Goal: Task Accomplishment & Management: Manage account settings

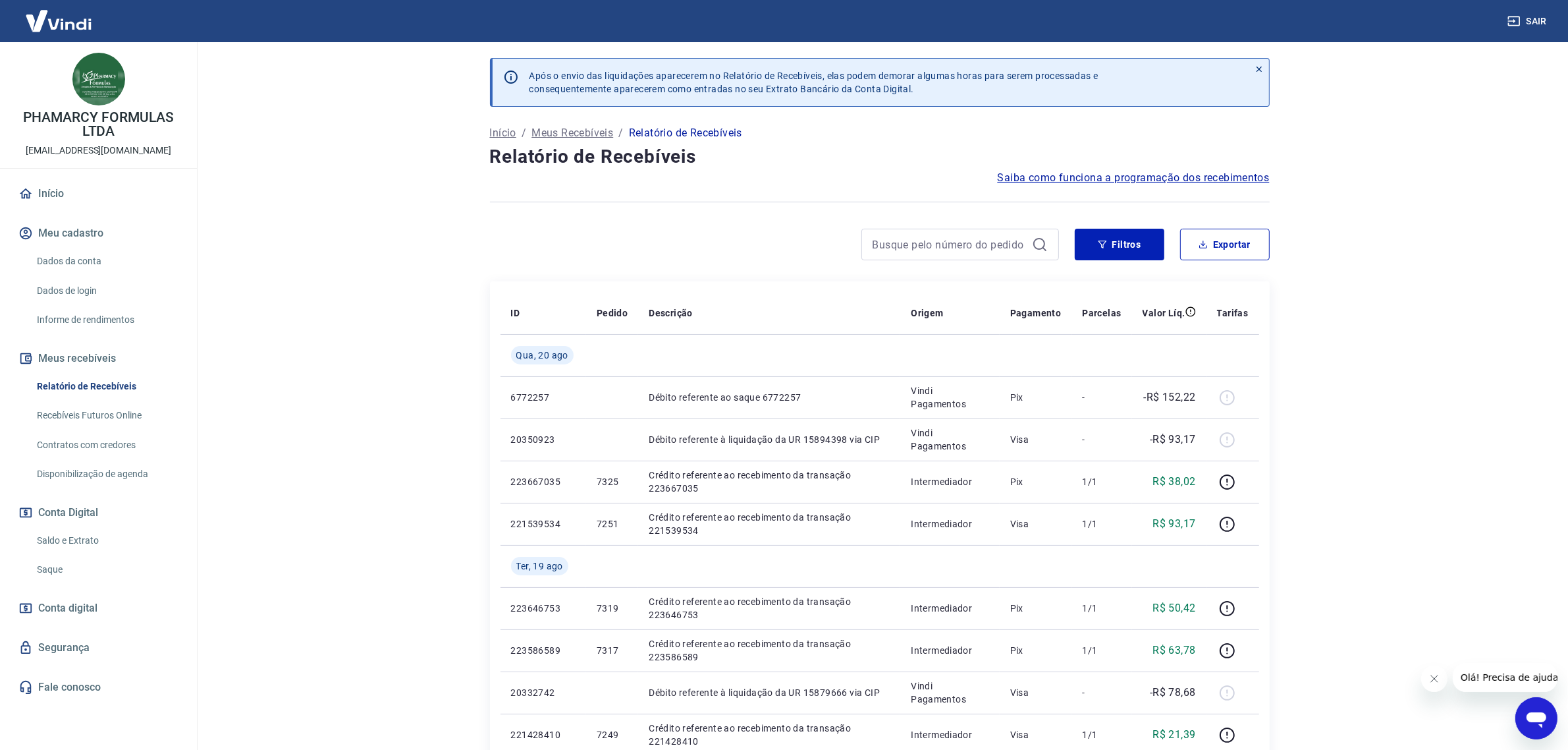
click at [84, 541] on link "Saldo e Extrato" at bounding box center [106, 540] width 150 height 27
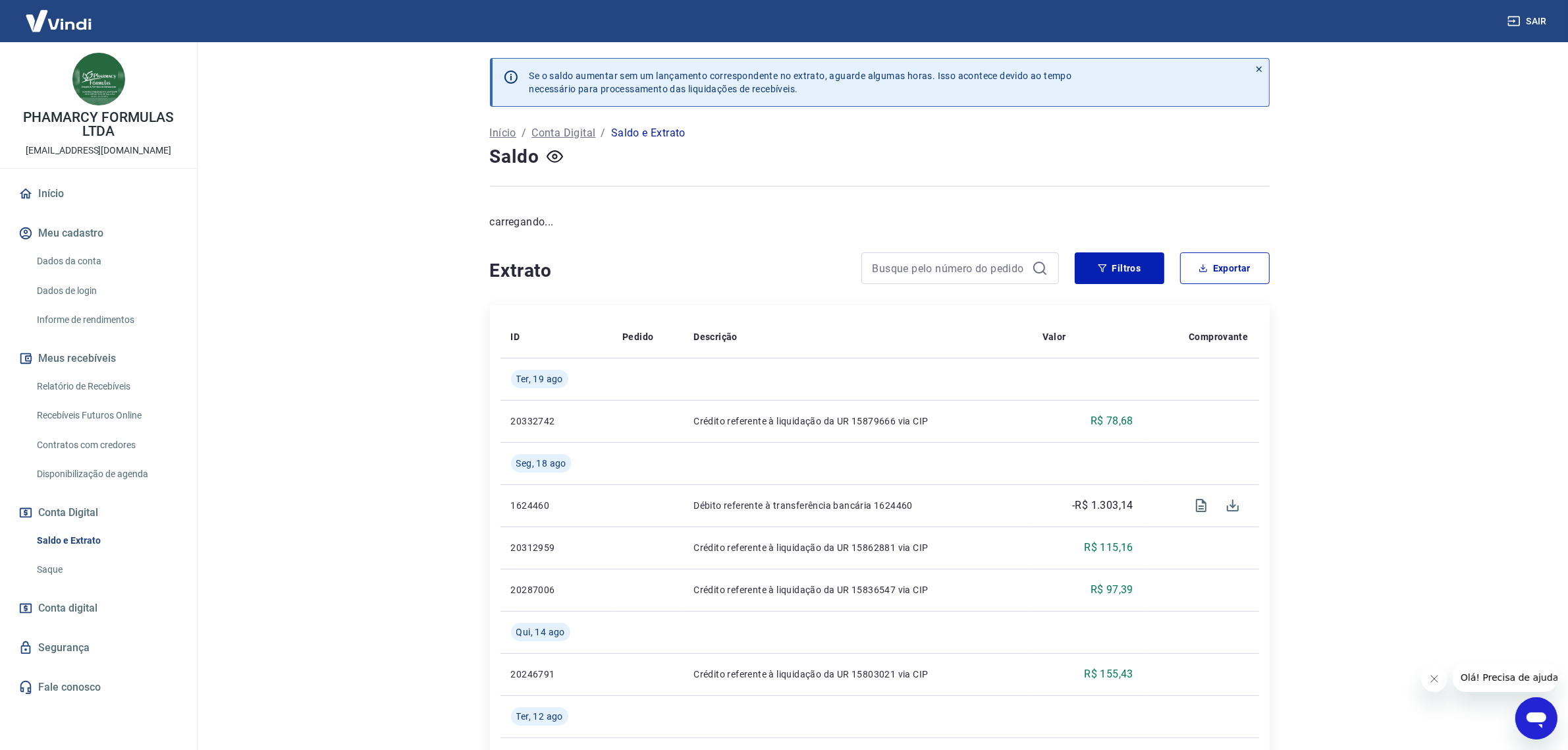
click at [108, 382] on link "Relatório de Recebíveis" at bounding box center [106, 386] width 150 height 27
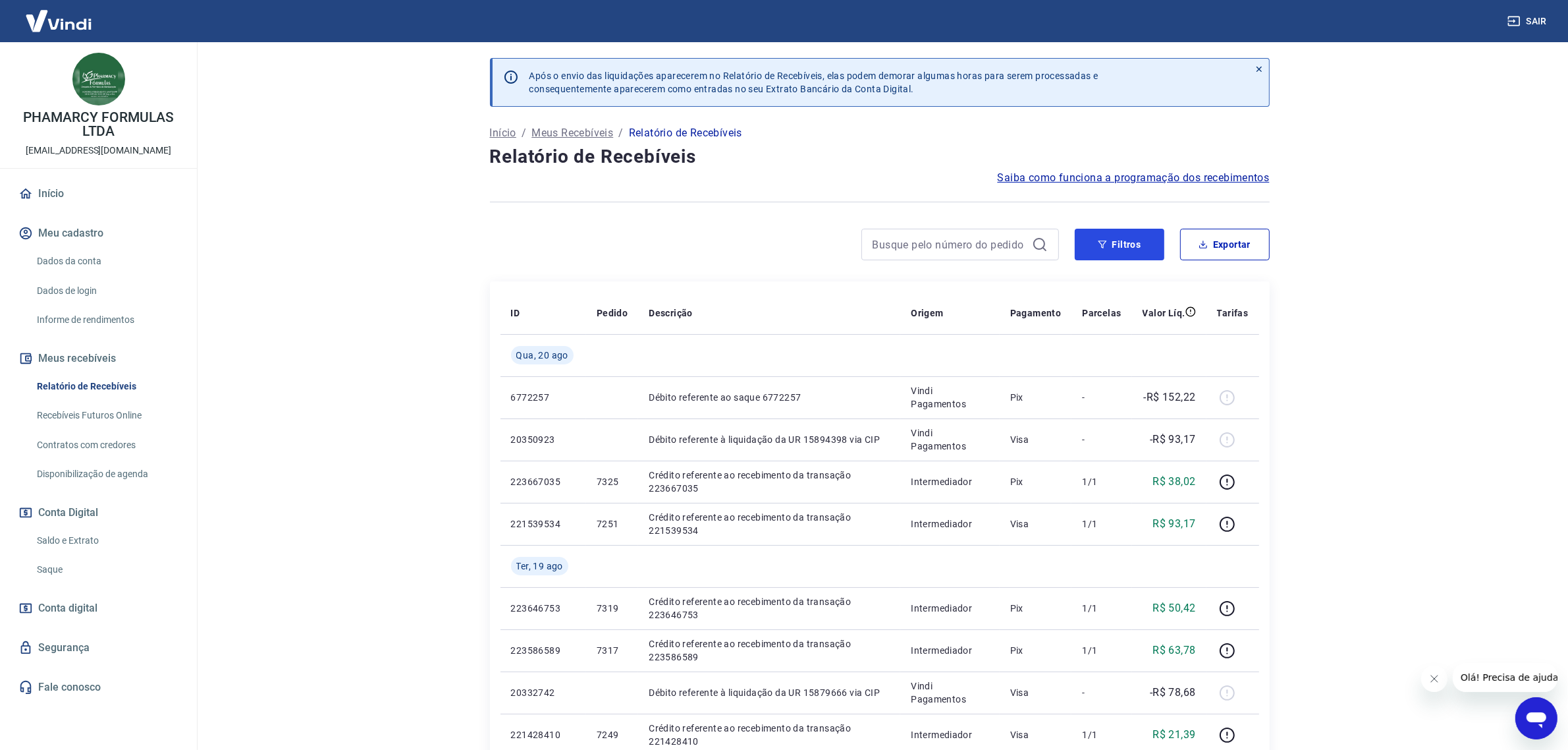
click at [875, 248] on button "Filtros" at bounding box center [1120, 244] width 90 height 31
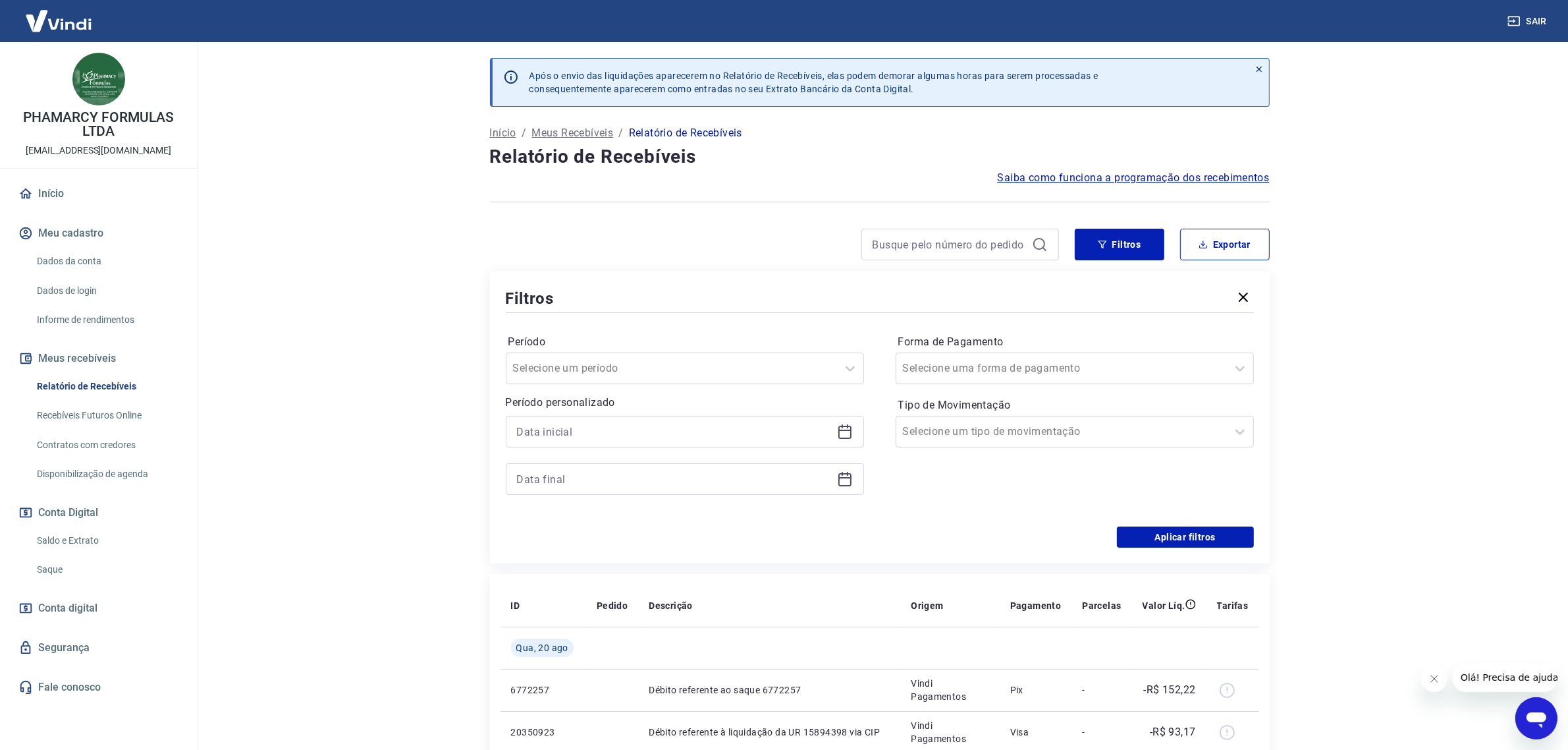
click at [837, 432] on icon at bounding box center [845, 431] width 16 height 16
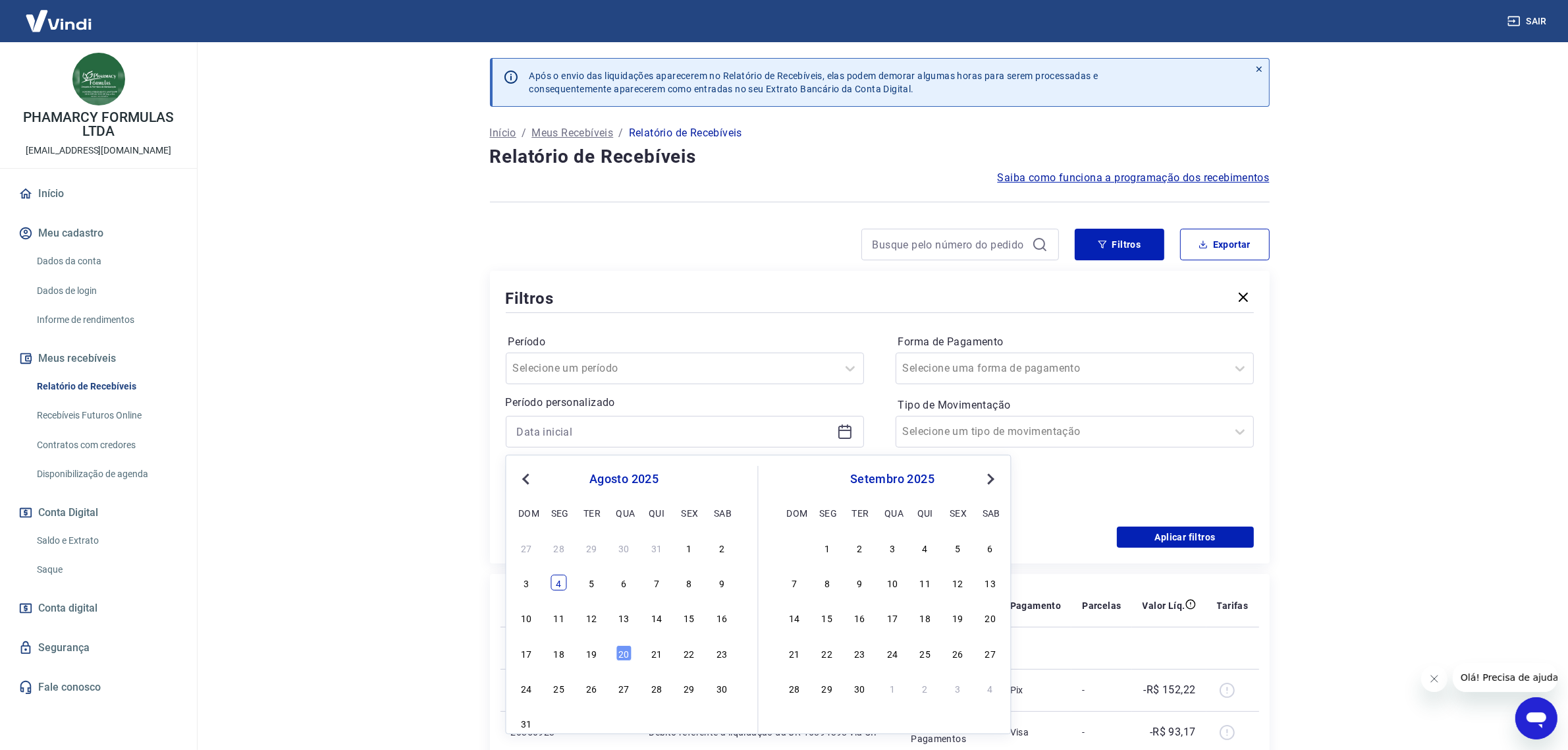
click at [564, 585] on div "4" at bounding box center [559, 582] width 16 height 16
type input "04/08/2025"
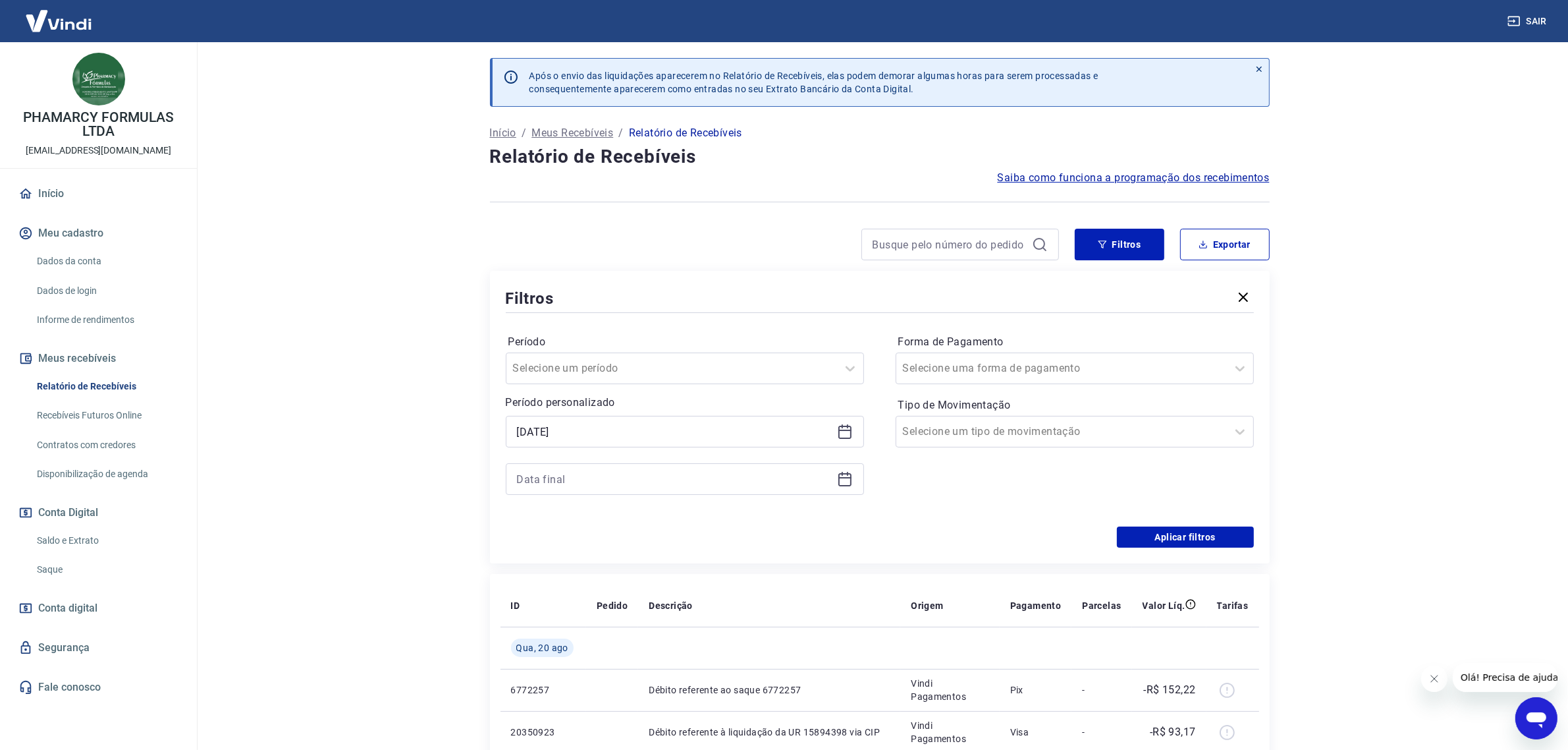
click at [844, 480] on icon at bounding box center [845, 478] width 16 height 16
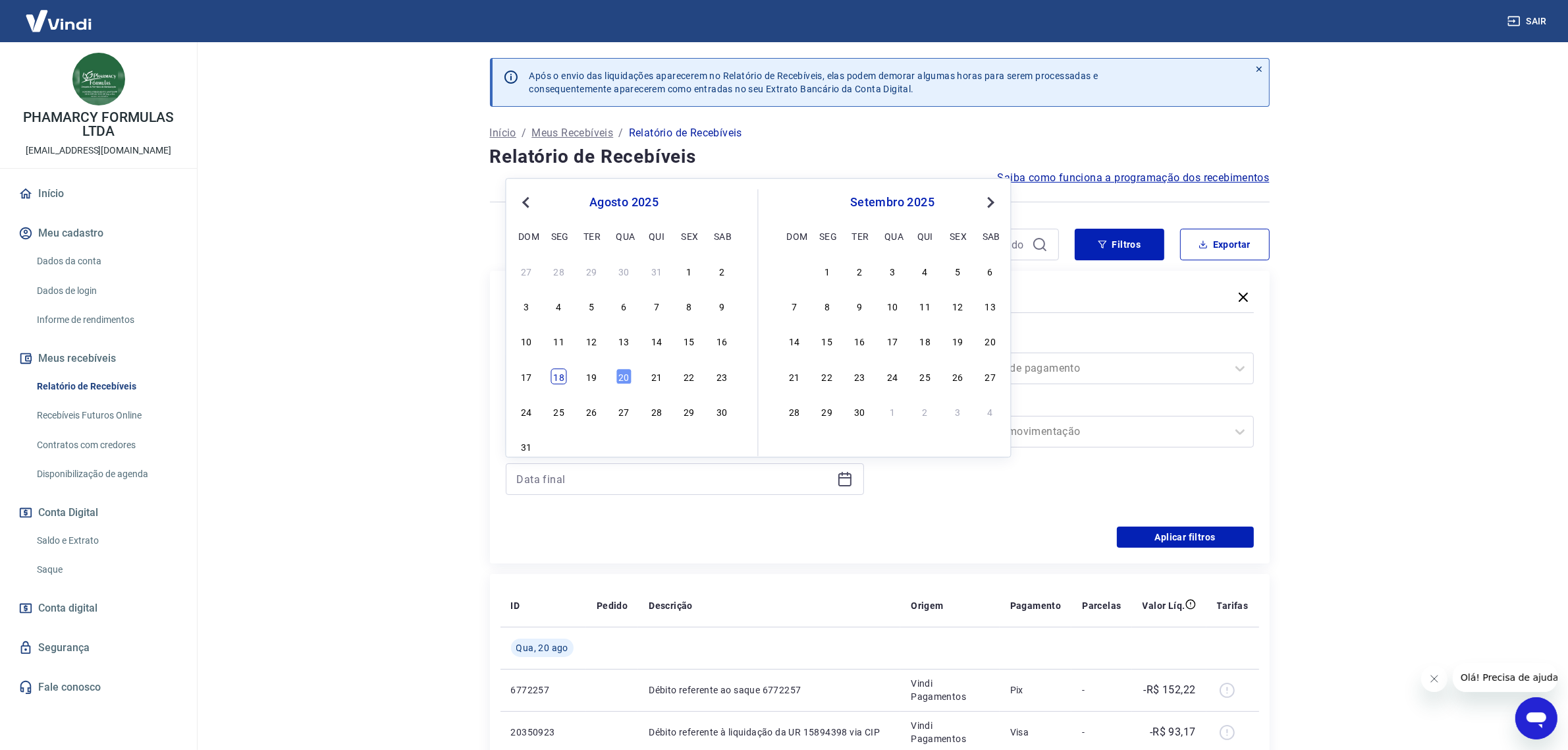
click at [558, 379] on div "18" at bounding box center [559, 376] width 16 height 16
type input "18/08/2025"
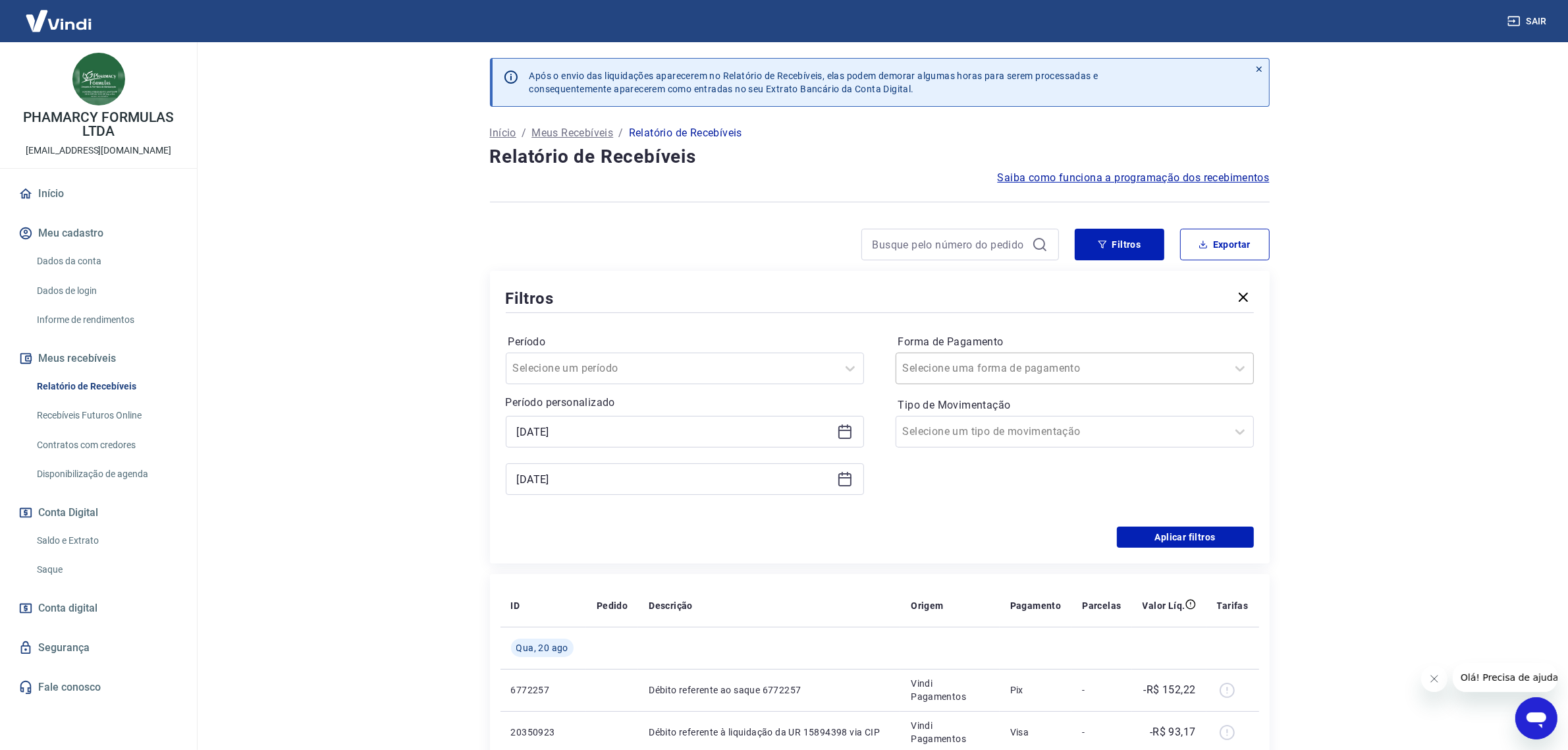
click at [875, 365] on input "Forma de Pagamento" at bounding box center [970, 368] width 133 height 16
click at [875, 356] on div "Selecione uma forma de pagamento" at bounding box center [1062, 368] width 331 height 24
click at [875, 442] on div "Selecione um tipo de movimentação" at bounding box center [1062, 432] width 331 height 24
click at [875, 503] on div "Entrada" at bounding box center [1074, 500] width 358 height 26
click at [875, 518] on div "Período Selecione um período Período personalizado Selected date: segunda-feira…" at bounding box center [880, 421] width 748 height 211
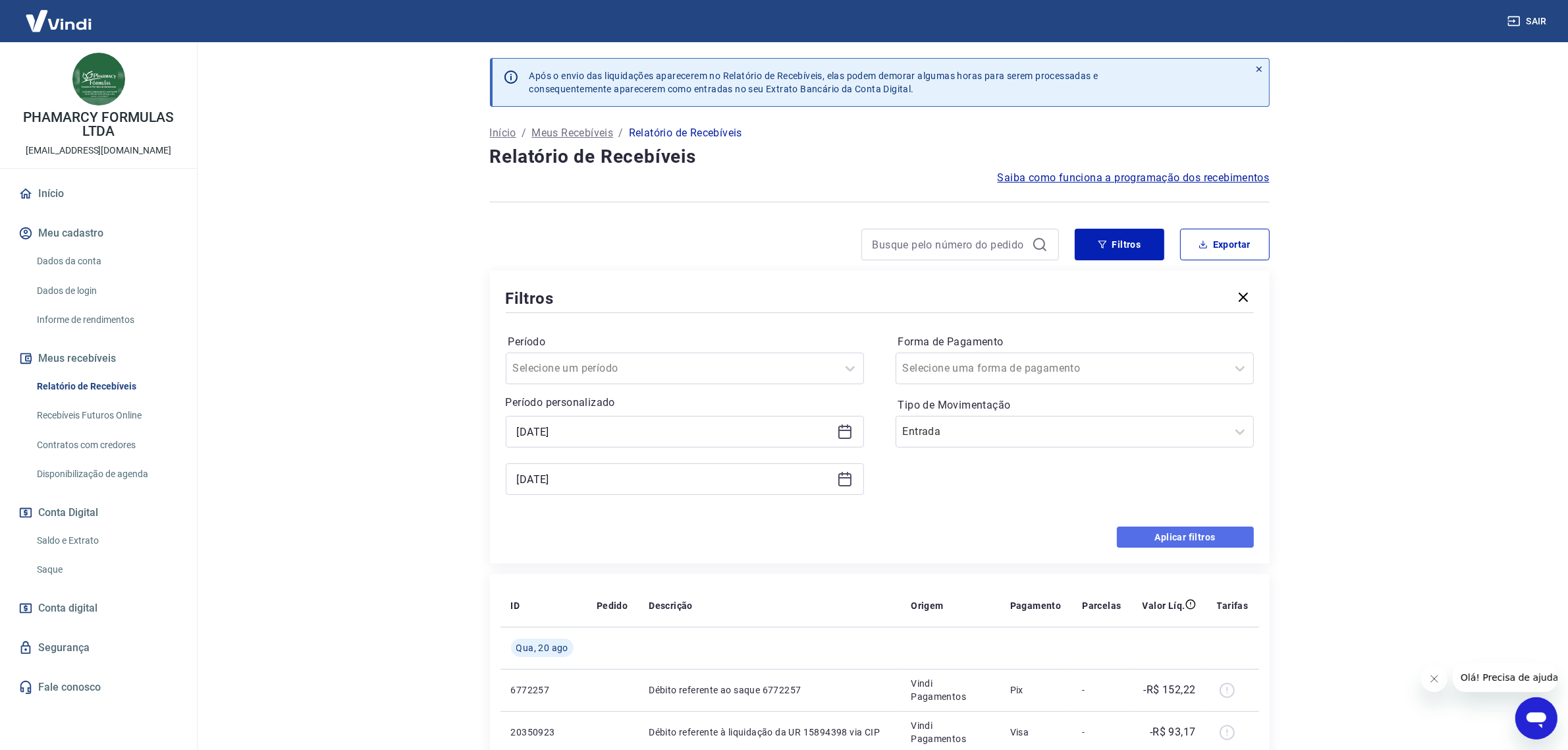
click at [875, 541] on button "Aplicar filtros" at bounding box center [1185, 537] width 137 height 21
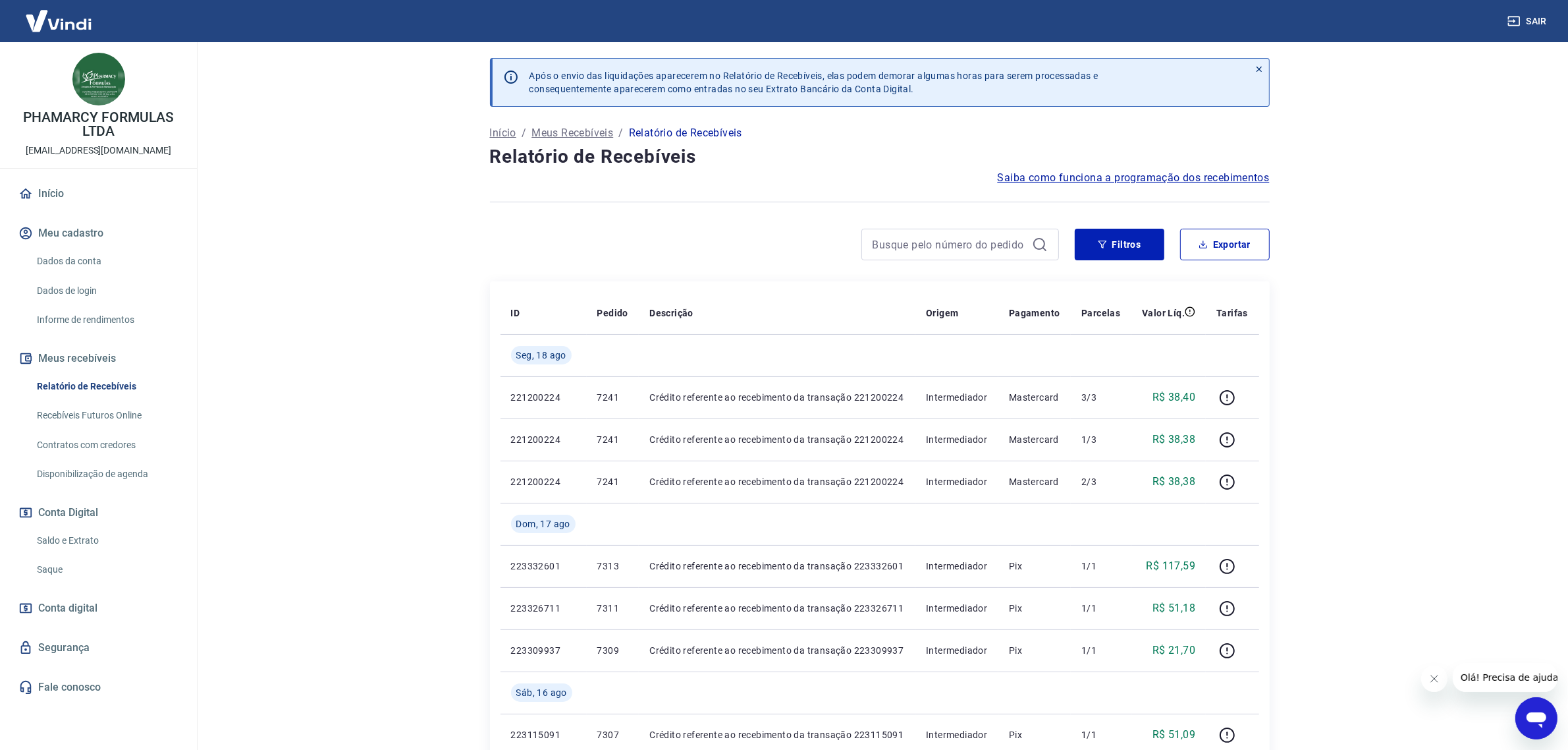
click at [875, 237] on button "Exportar" at bounding box center [1225, 244] width 90 height 31
type input "04/08/2025"
type input "18/08/2025"
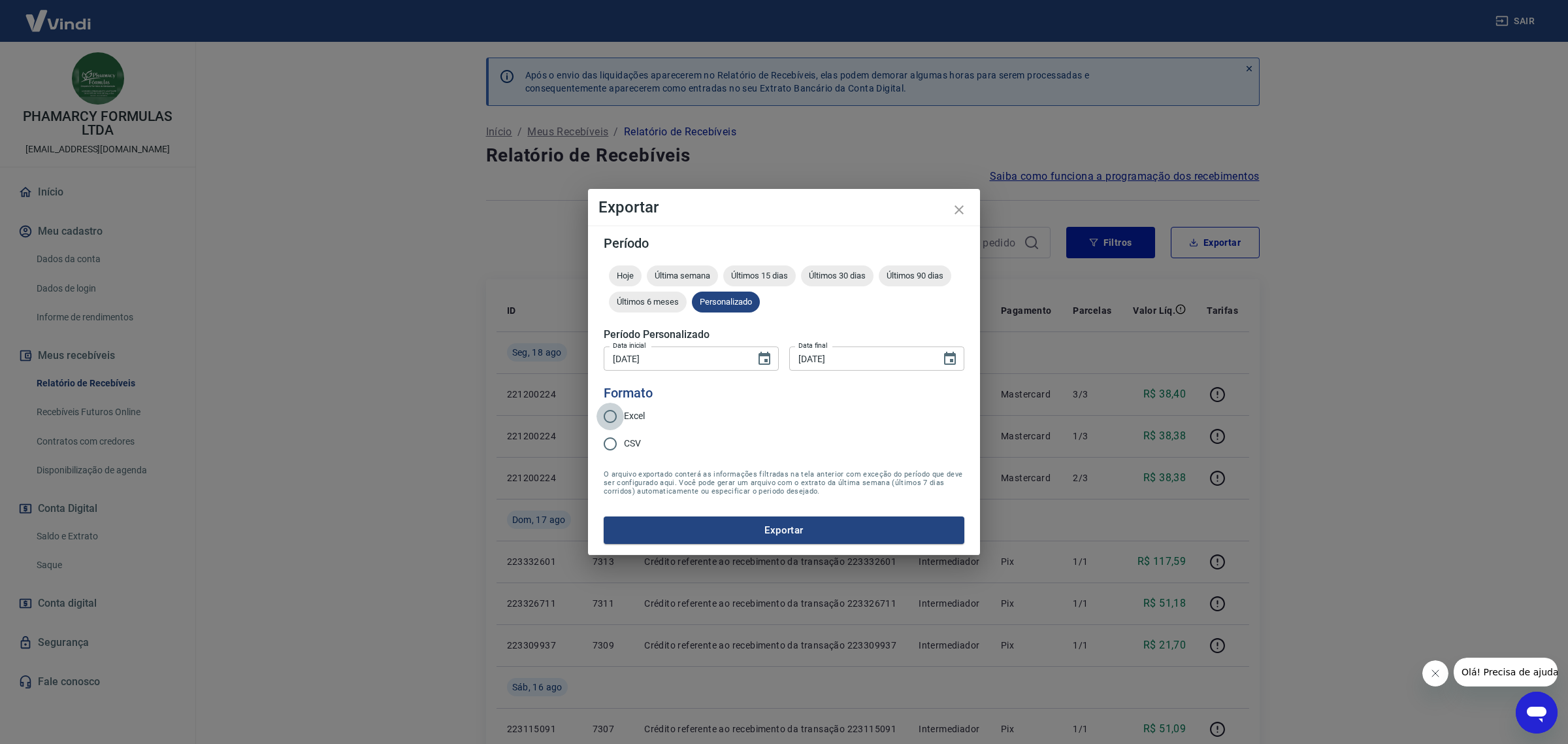
click at [619, 408] on input "Excel" at bounding box center [610, 416] width 27 height 27
radio input "true"
click at [702, 521] on button "Exportar" at bounding box center [784, 529] width 361 height 27
